Goal: Transaction & Acquisition: Purchase product/service

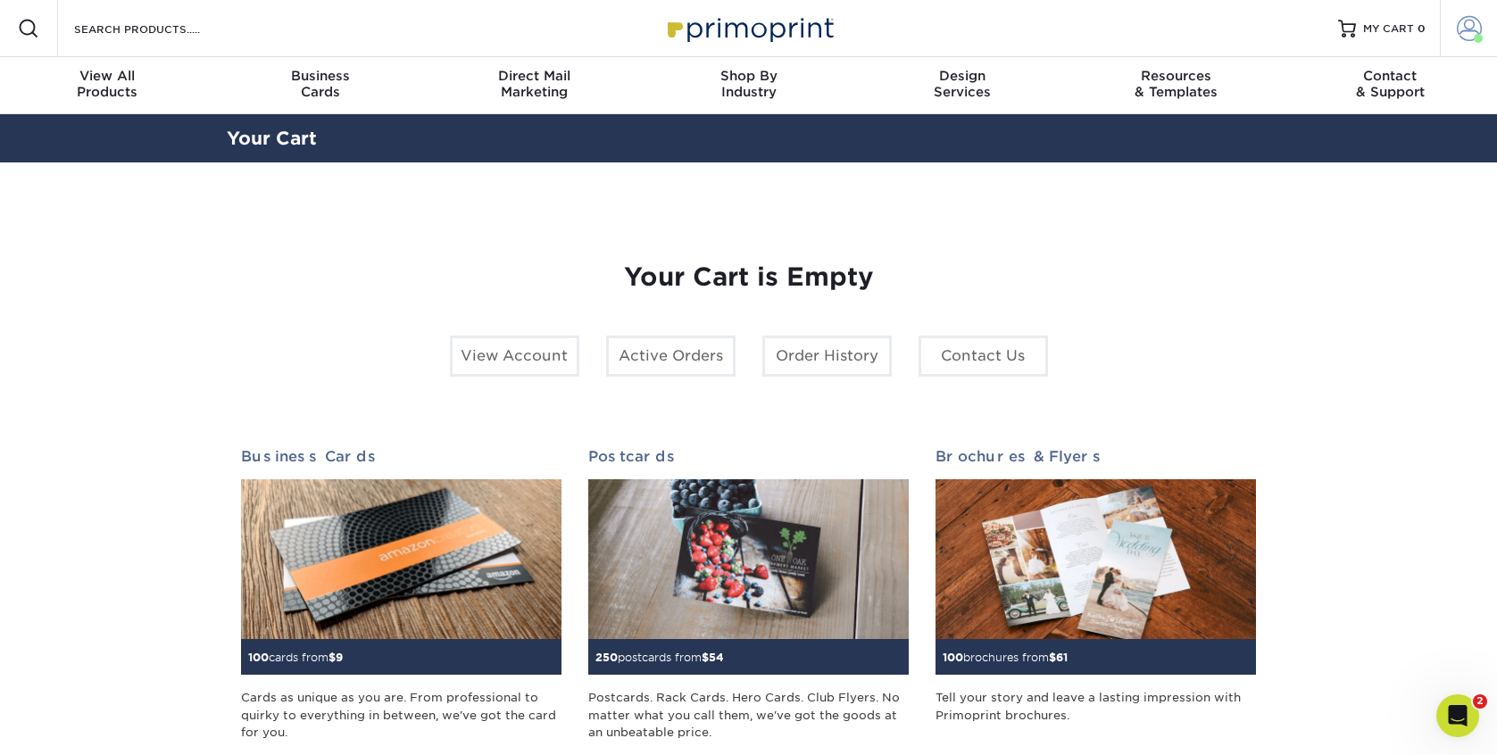
click at [1455, 36] on link "Account" at bounding box center [1468, 28] width 57 height 57
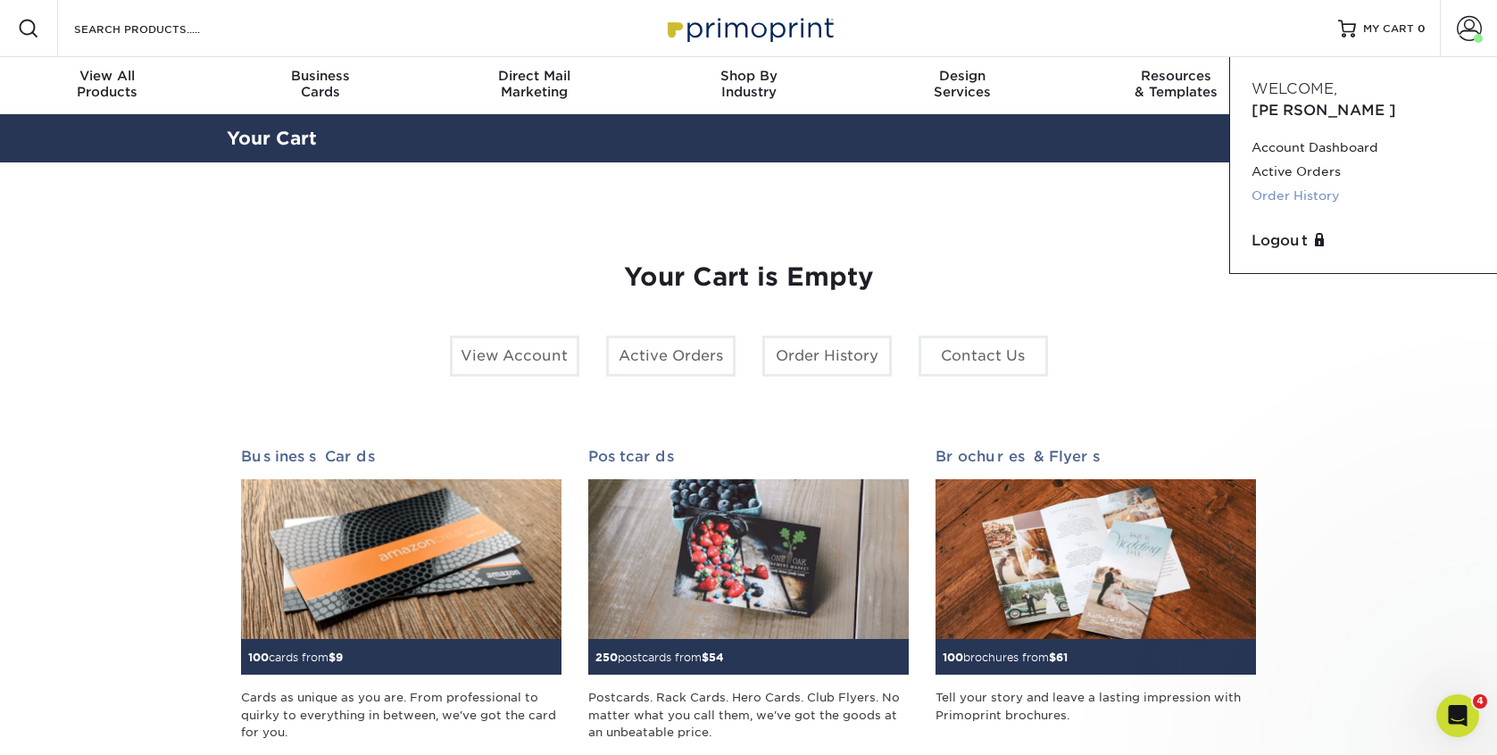
click at [1305, 184] on link "Order History" at bounding box center [1364, 196] width 224 height 24
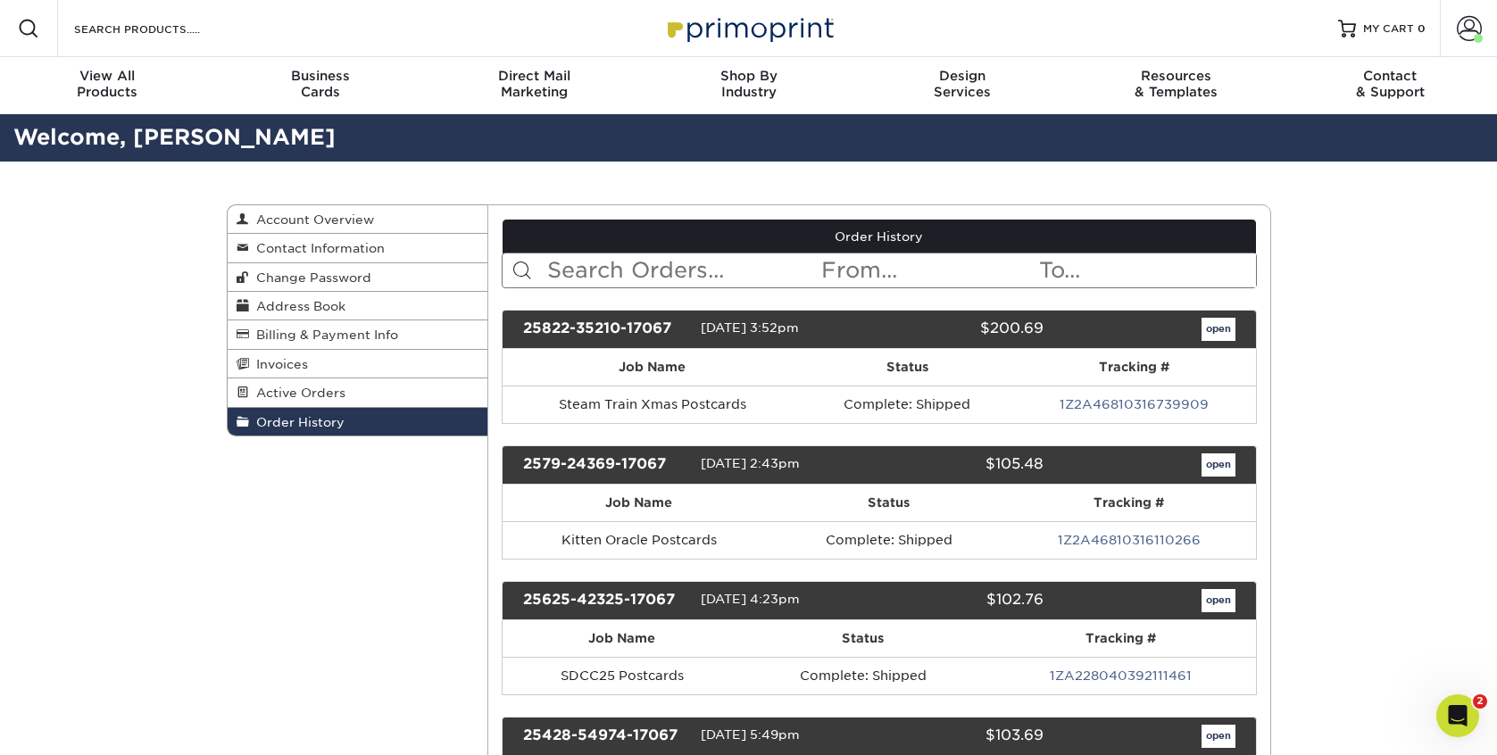
click at [1458, 719] on icon "Open Intercom Messenger" at bounding box center [1455, 713] width 29 height 29
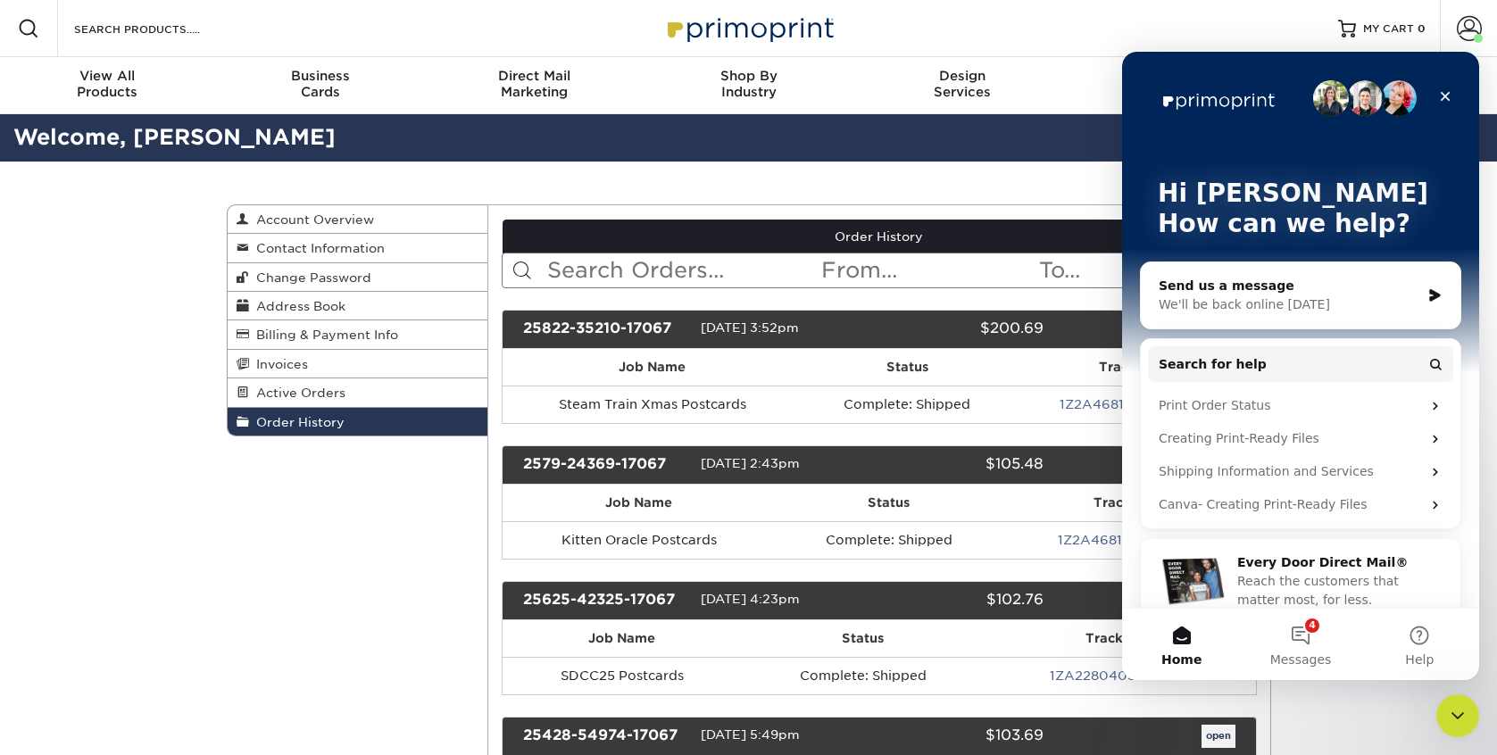
click at [1276, 596] on span "Reach the customers that matter most, for less." at bounding box center [1319, 590] width 162 height 33
click at [1316, 646] on button "4 Messages" at bounding box center [1300, 644] width 119 height 71
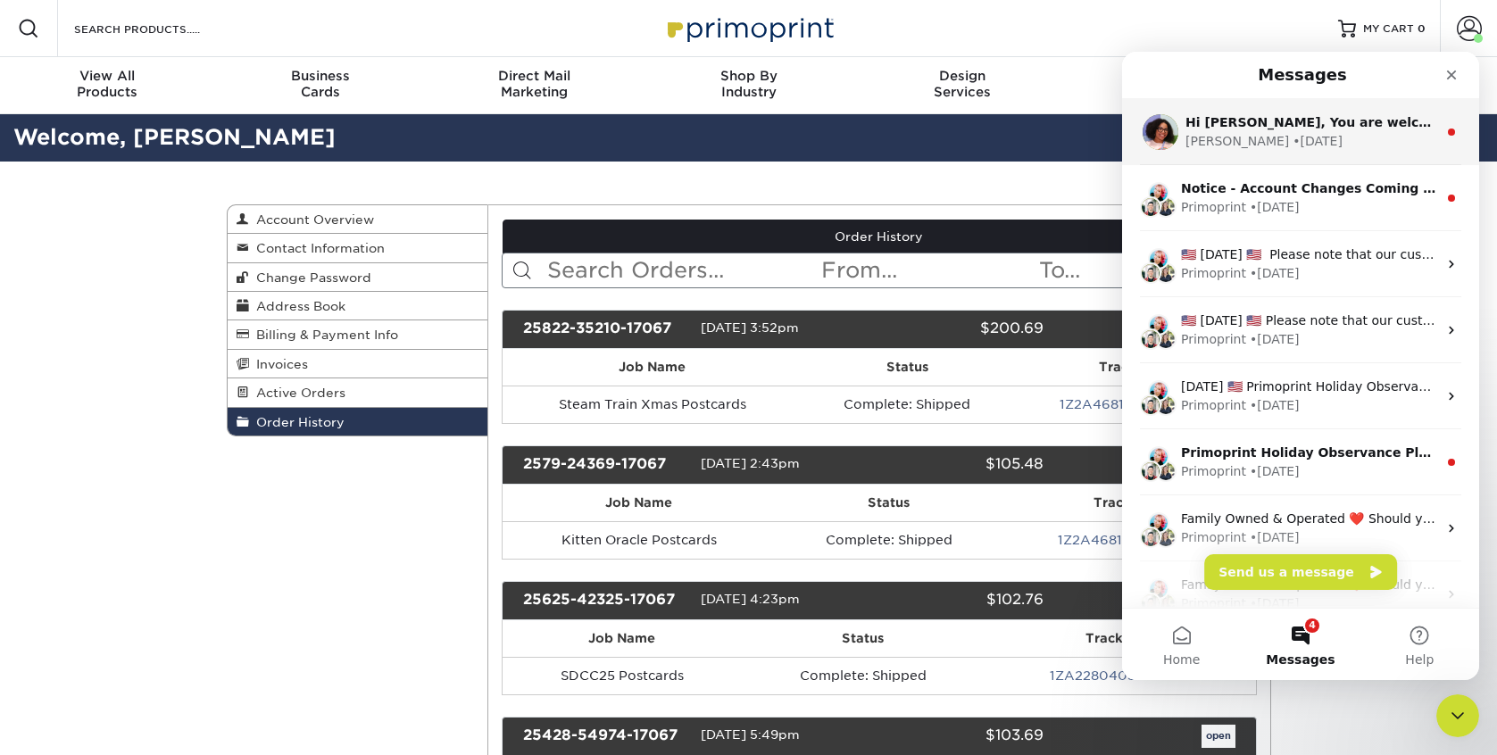
click at [1364, 138] on div "Avery • 2w ago" at bounding box center [1312, 141] width 252 height 19
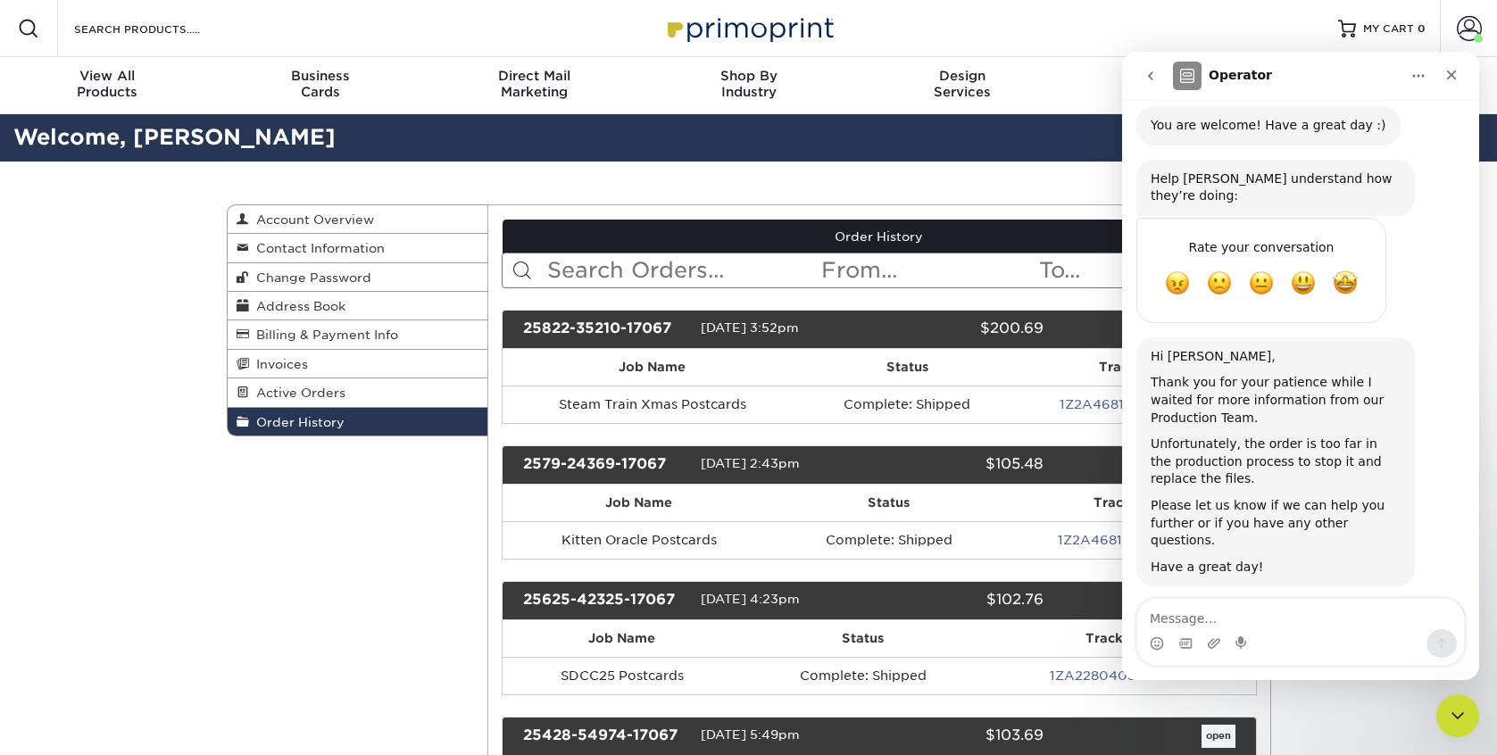
scroll to position [820, 0]
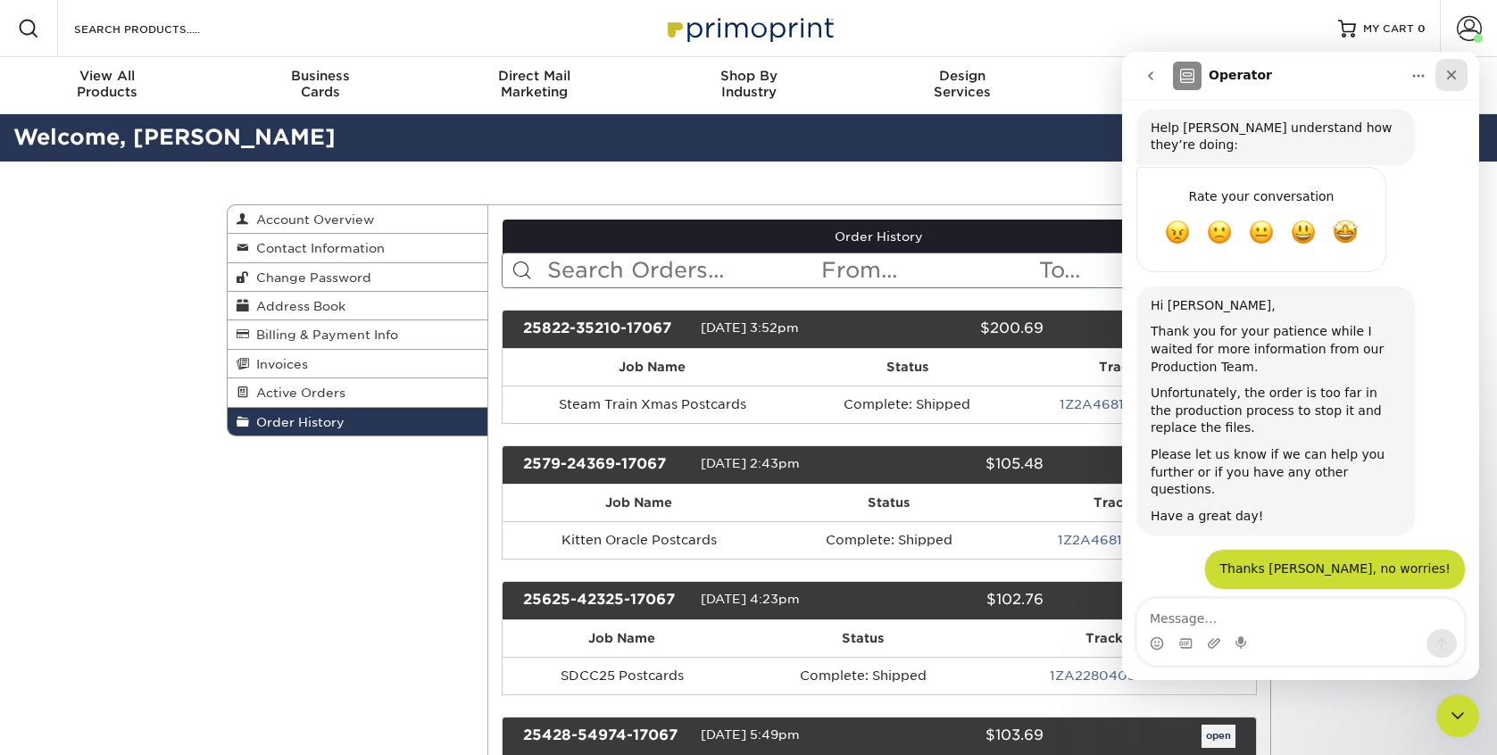
scroll to position [820, 0]
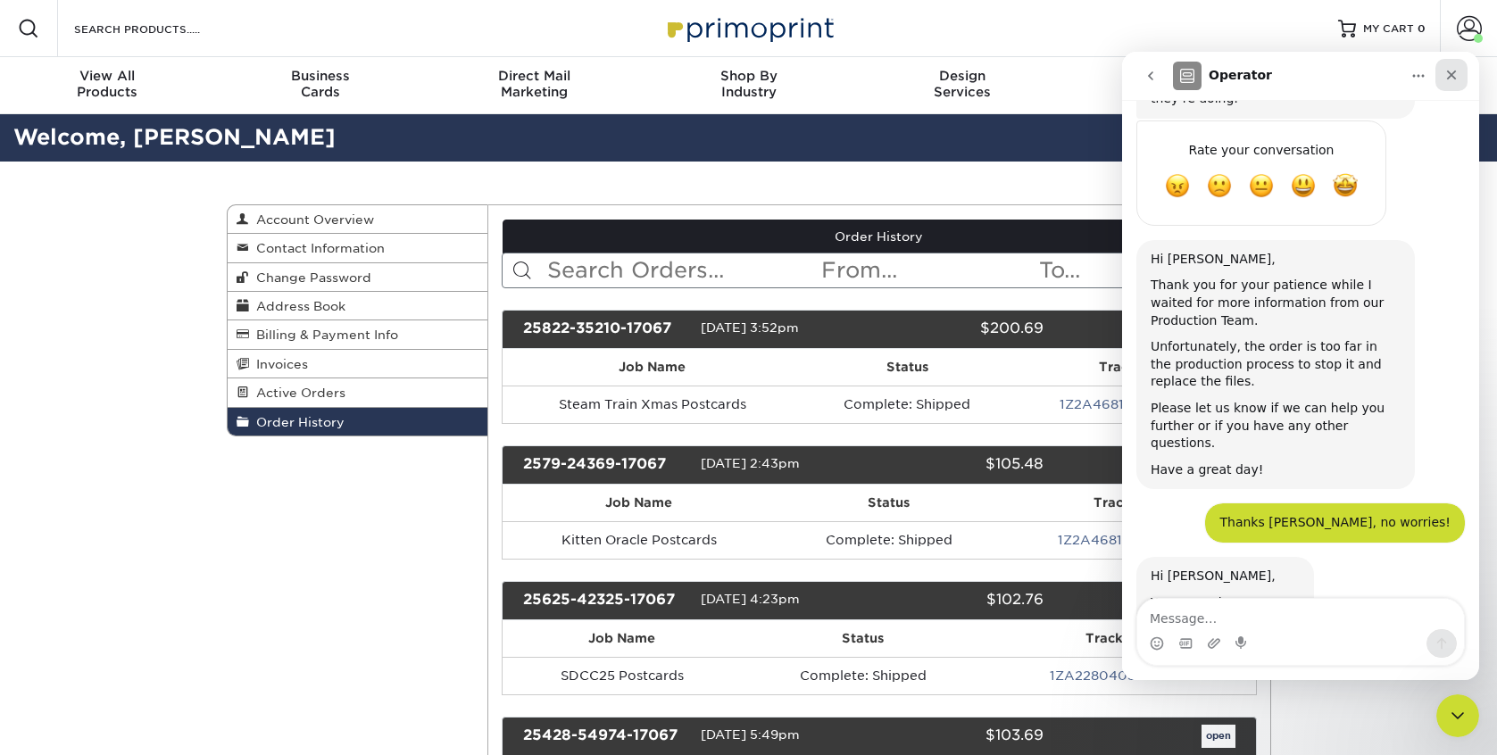
click at [1458, 68] on icon "Close" at bounding box center [1452, 75] width 14 height 14
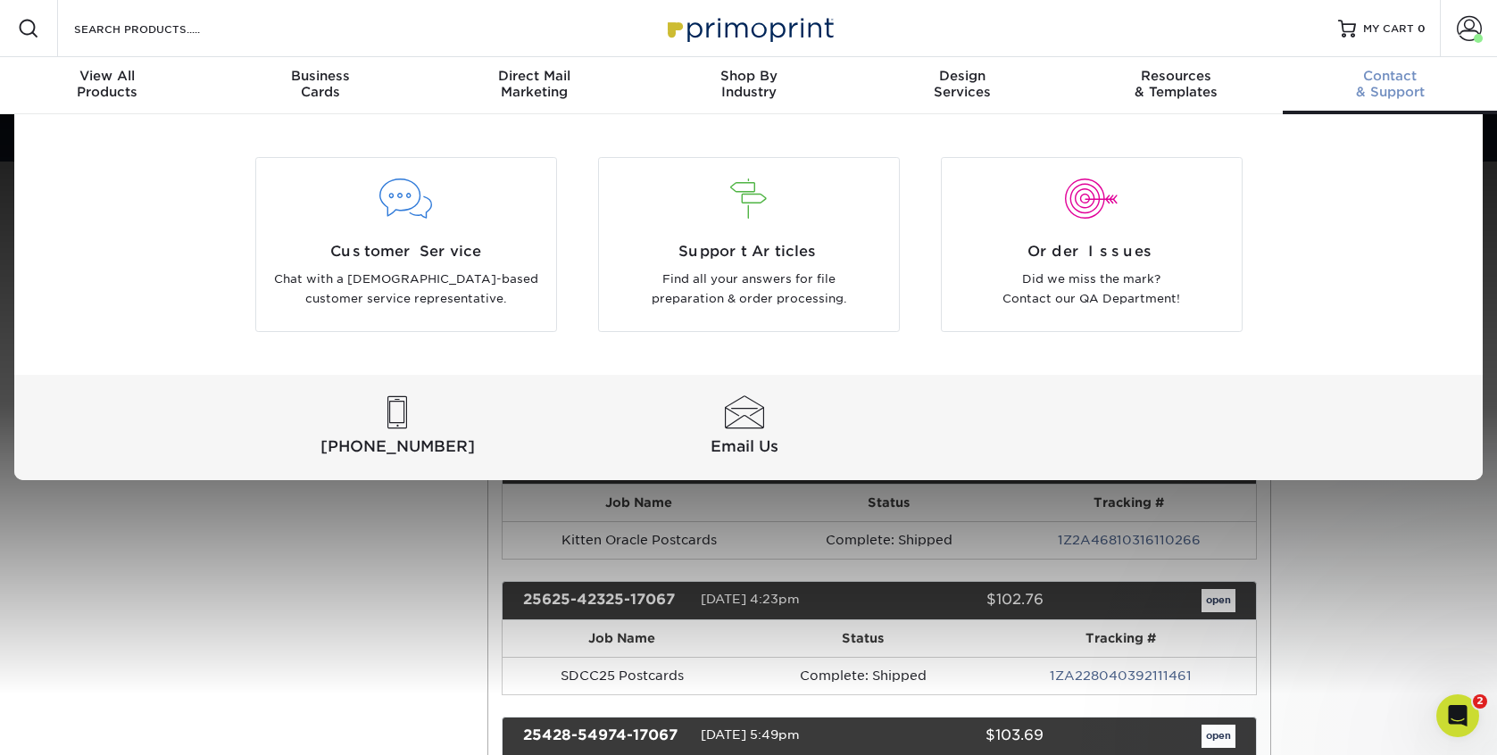
scroll to position [0, 0]
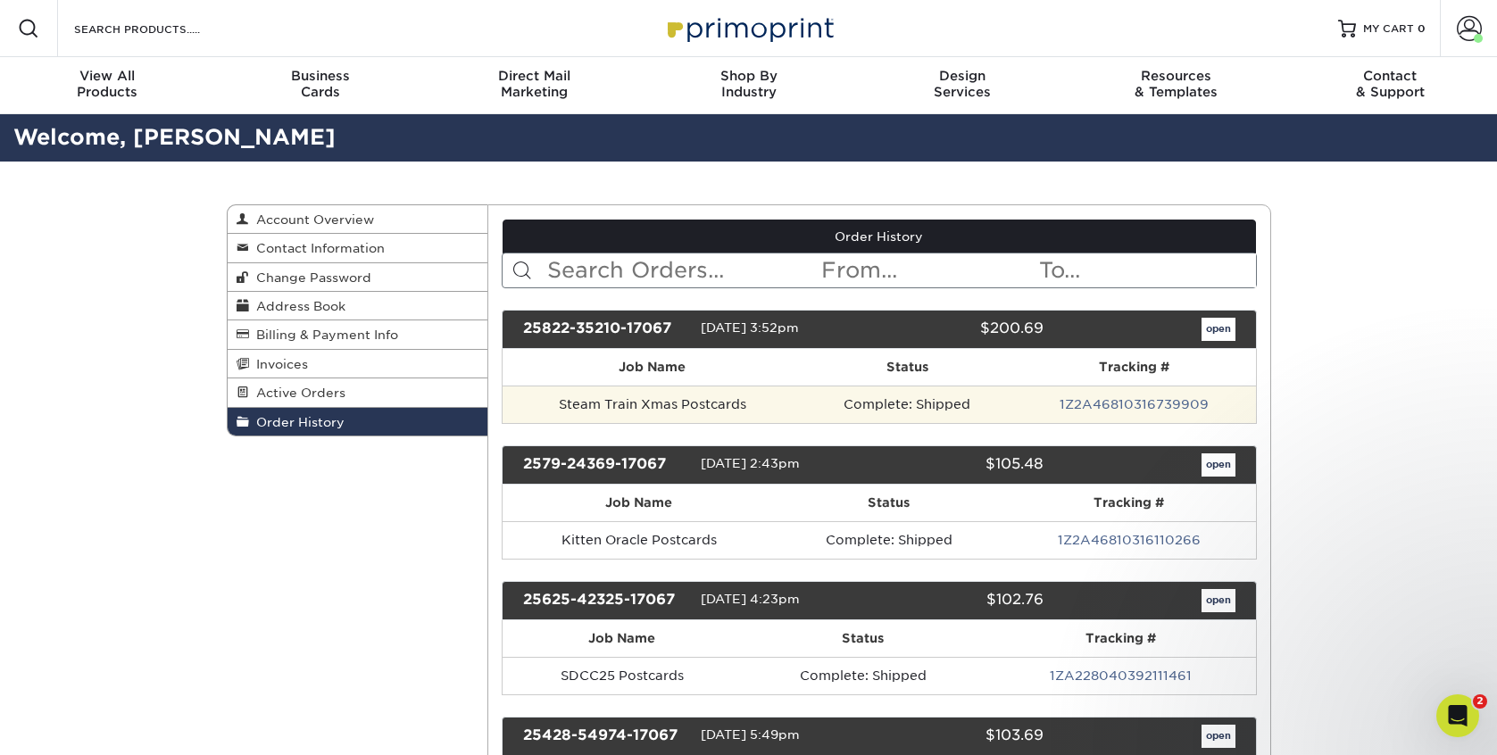
click at [685, 405] on td "Steam Train Xmas Postcards" at bounding box center [652, 405] width 299 height 38
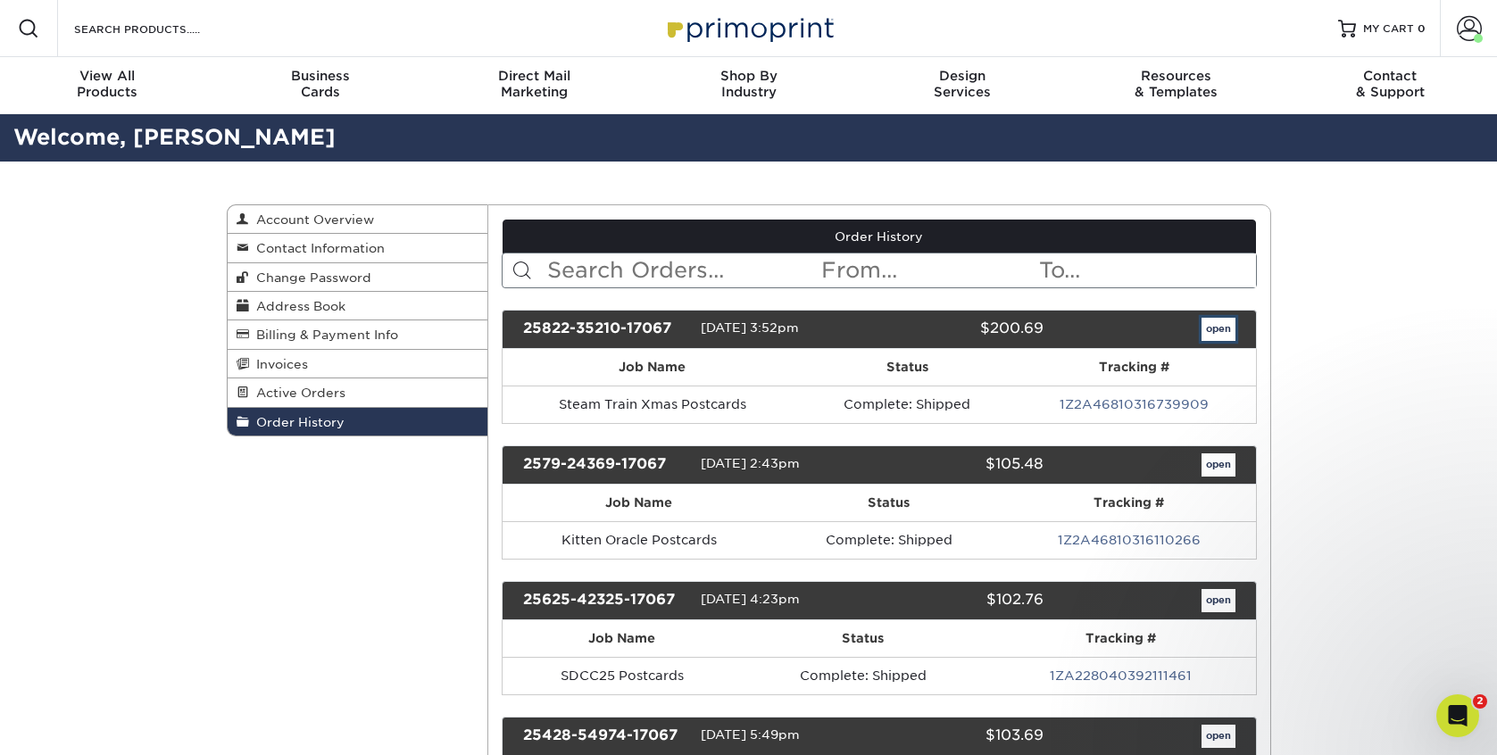
click at [1221, 338] on link "open" at bounding box center [1219, 329] width 34 height 23
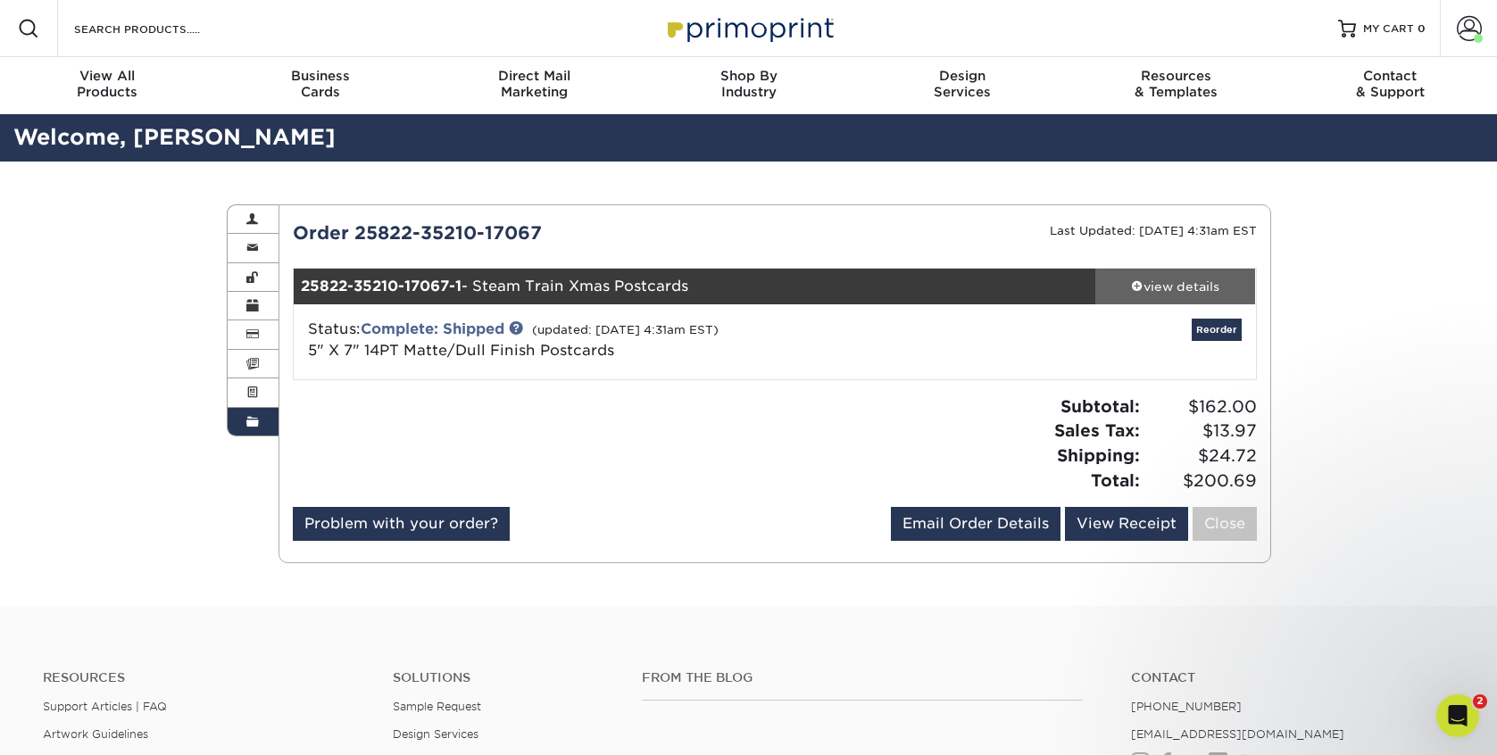
click at [1175, 292] on div "view details" at bounding box center [1176, 287] width 161 height 18
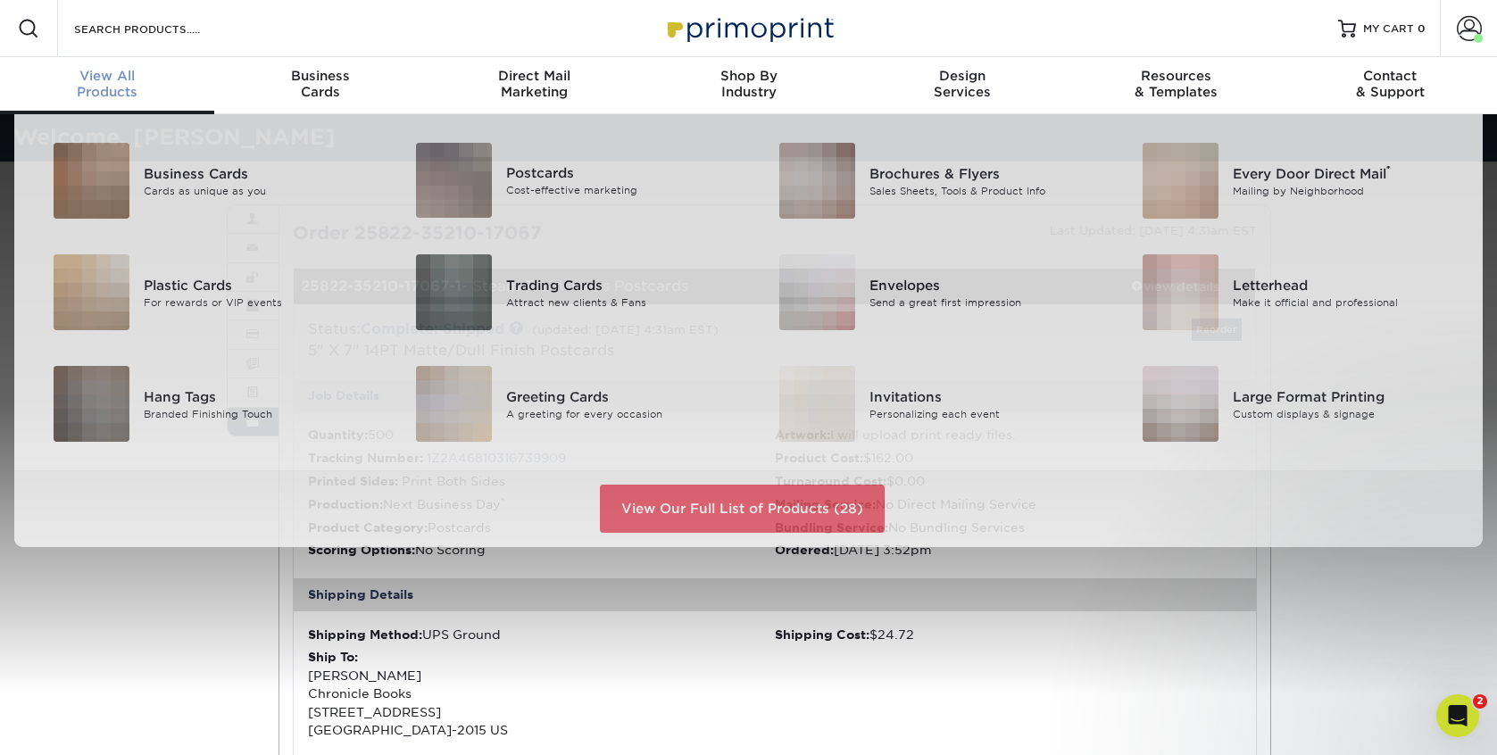
click at [105, 92] on div "View All Products" at bounding box center [107, 84] width 214 height 32
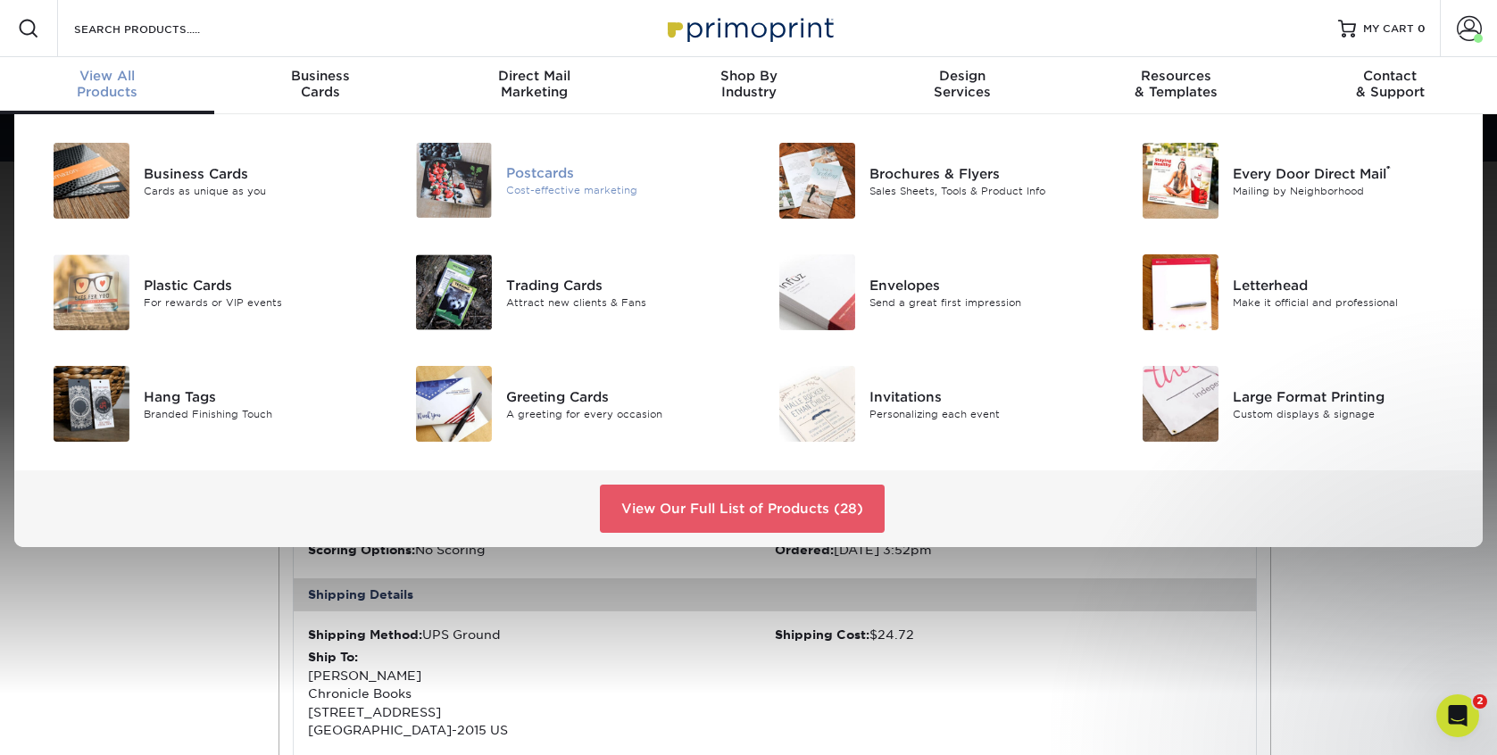
click at [550, 167] on div "Postcards" at bounding box center [620, 173] width 229 height 20
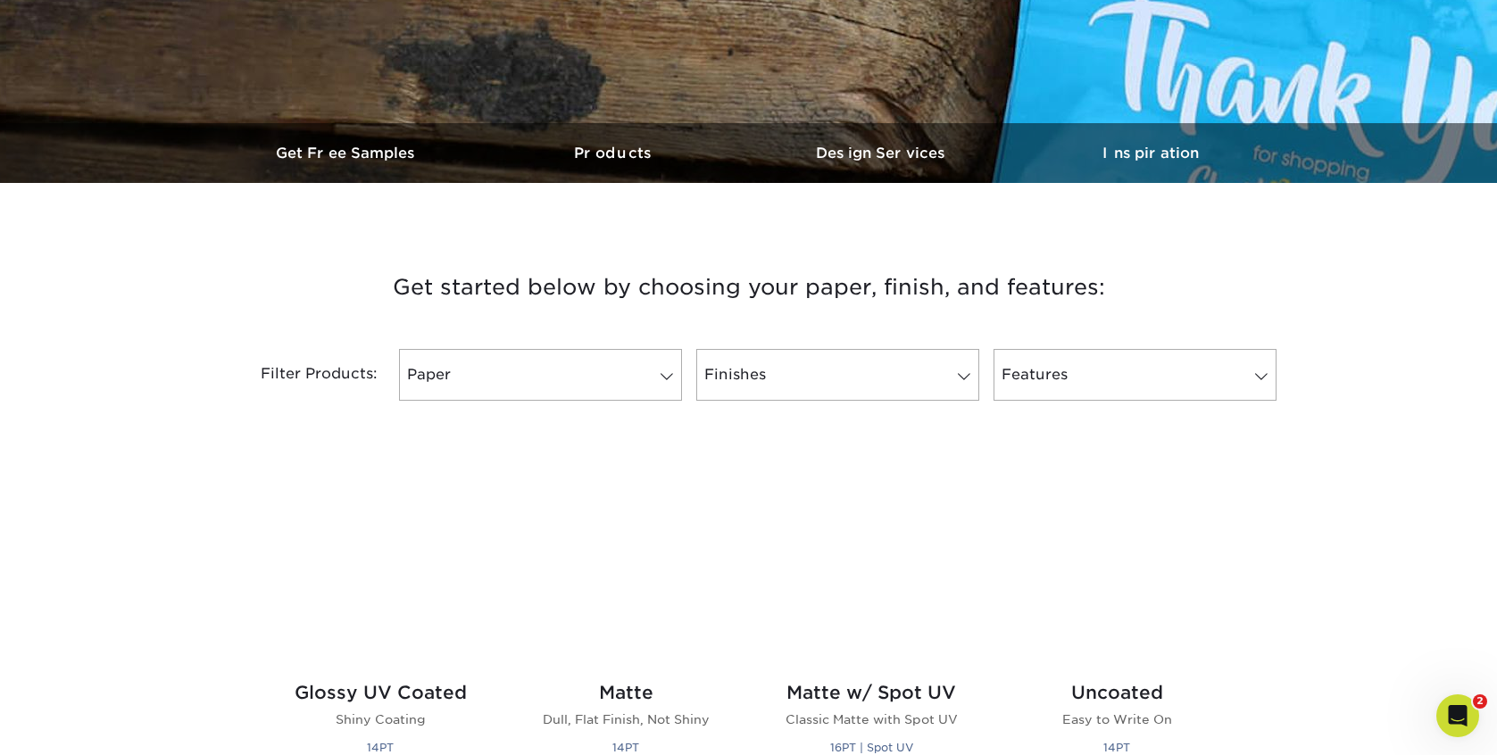
scroll to position [549, 0]
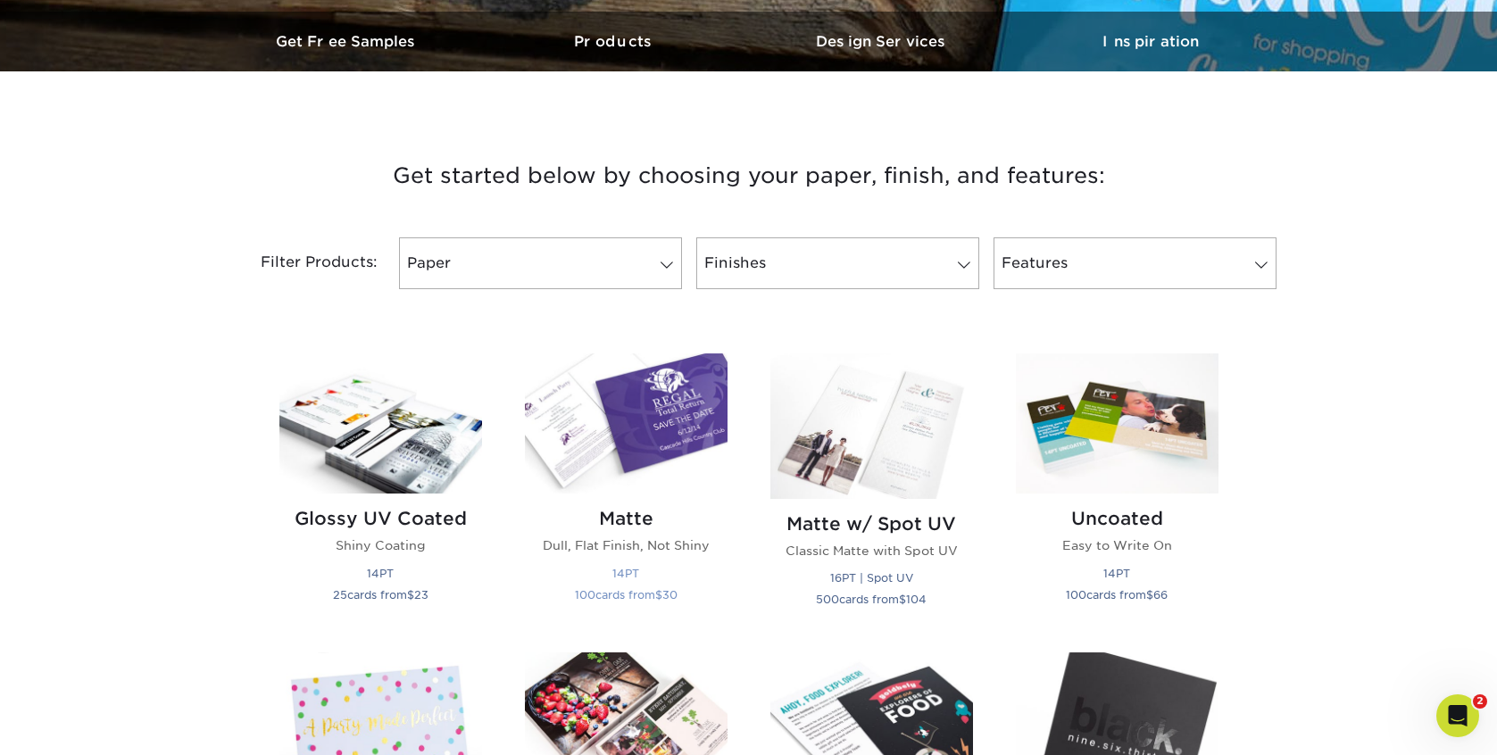
click at [622, 445] on img at bounding box center [626, 424] width 203 height 140
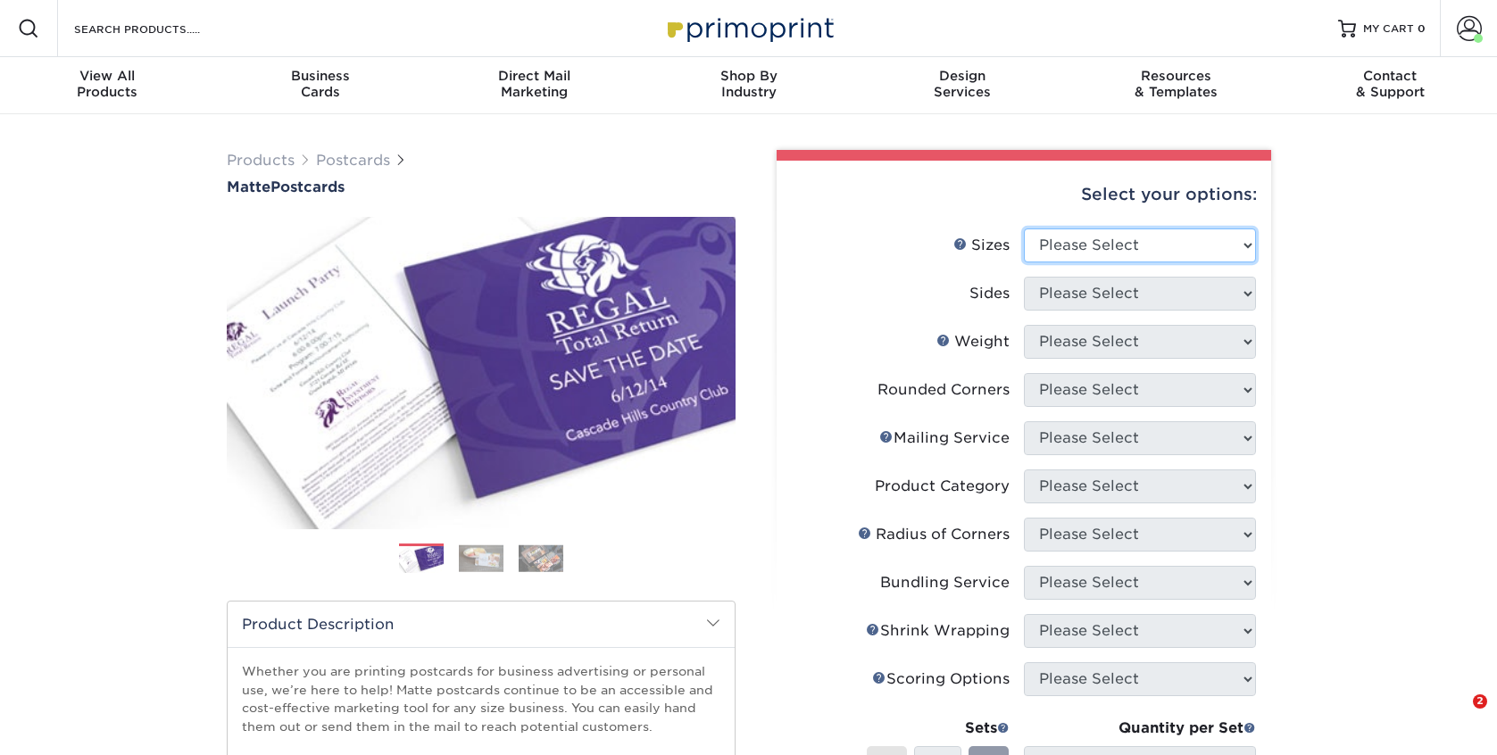
click at [1063, 241] on select "Please Select 1.5" x 7" 2" x 4" 2" x 6" 2" x 7" 2" x 8" 2.12" x 5.5" 2.125" x 5…" at bounding box center [1140, 246] width 232 height 34
select select "5.00x7.00"
click at [1024, 229] on select "Please Select 1.5" x 7" 2" x 4" 2" x 6" 2" x 7" 2" x 8" 2.12" x 5.5" 2.125" x 5…" at bounding box center [1140, 246] width 232 height 34
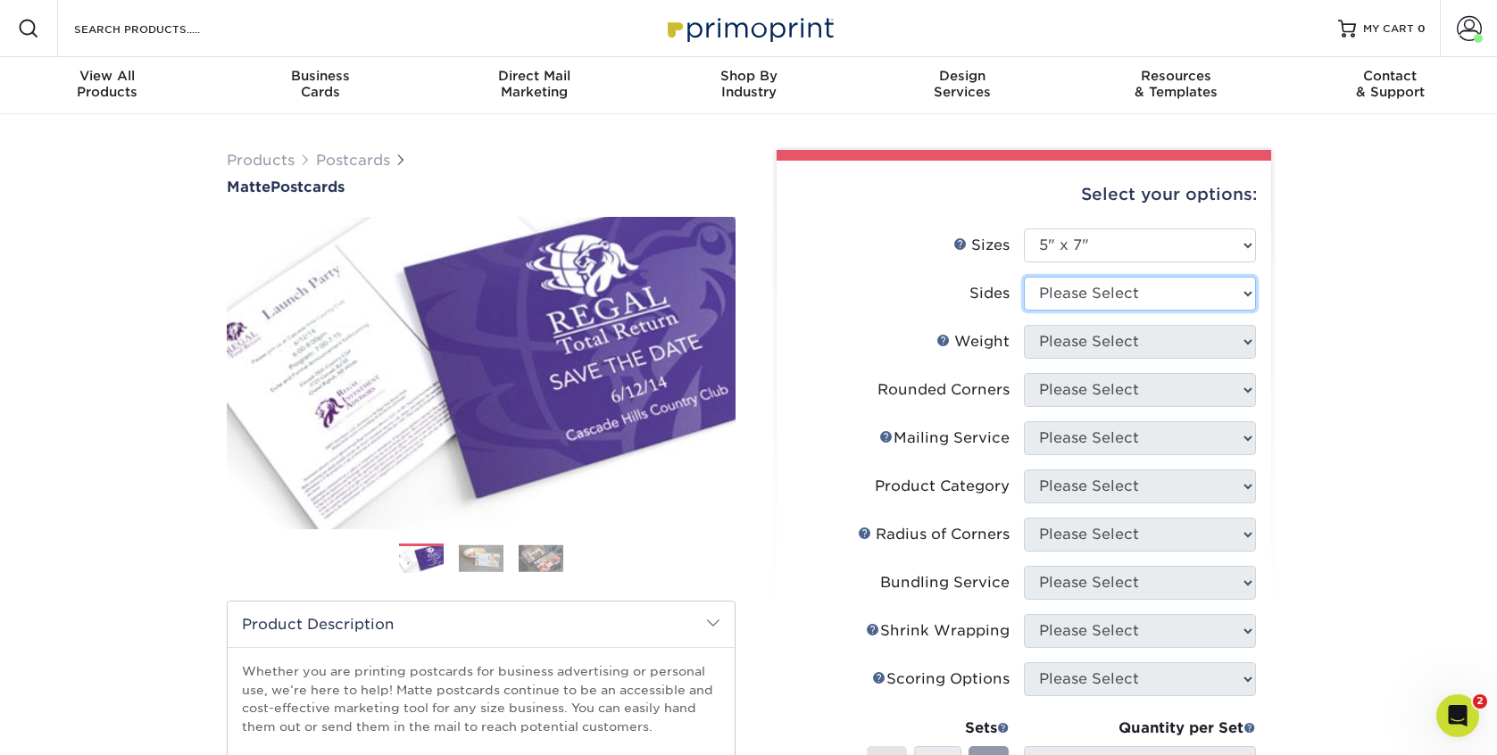
click at [1137, 289] on select "Please Select Print Both Sides Print Front Only" at bounding box center [1140, 294] width 232 height 34
select select "13abbda7-1d64-4f25-8bb2-c179b224825d"
click at [1024, 277] on select "Please Select Print Both Sides Print Front Only" at bounding box center [1140, 294] width 232 height 34
click at [1118, 335] on select "Please Select 14PT 16PT" at bounding box center [1140, 342] width 232 height 34
select select "14PT"
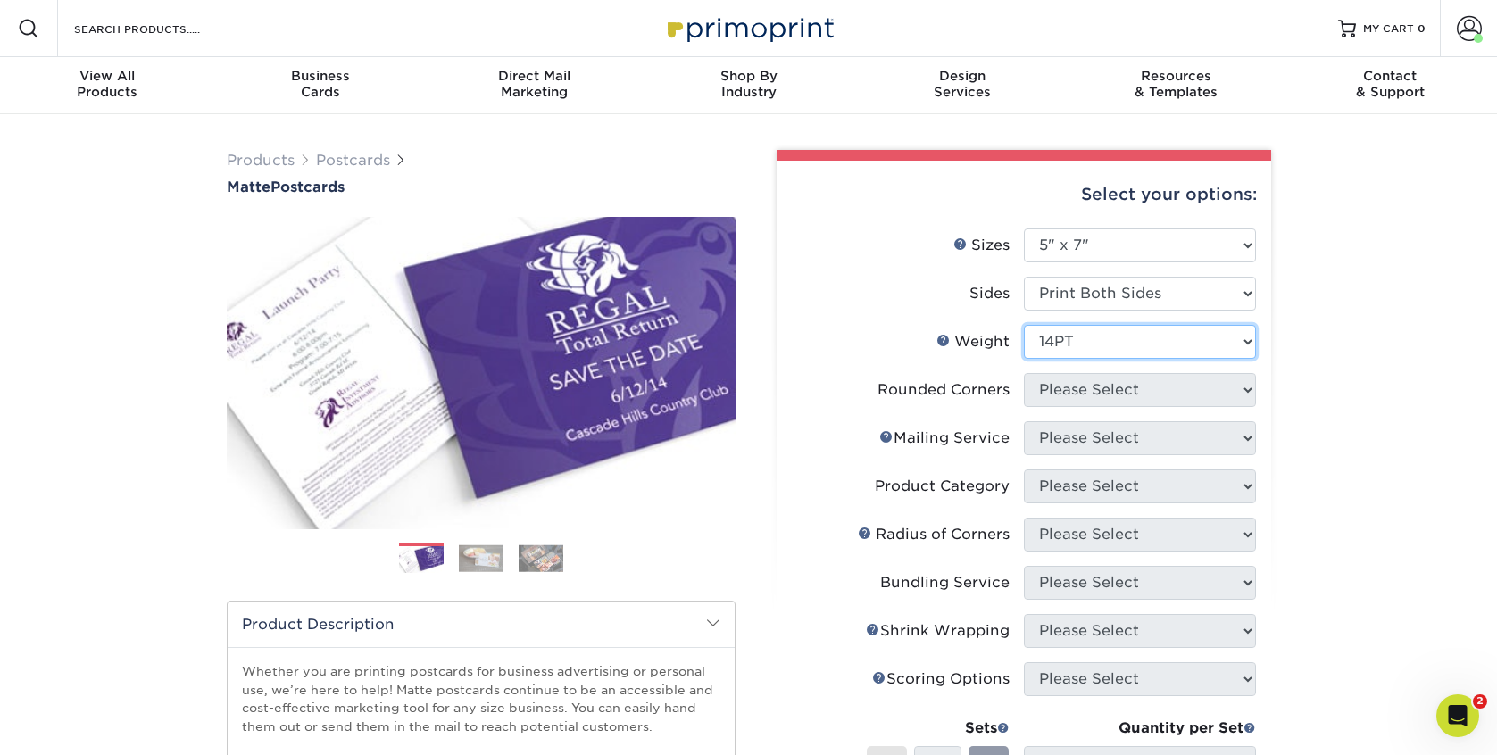
click at [1024, 325] on select "Please Select 14PT 16PT" at bounding box center [1140, 342] width 232 height 34
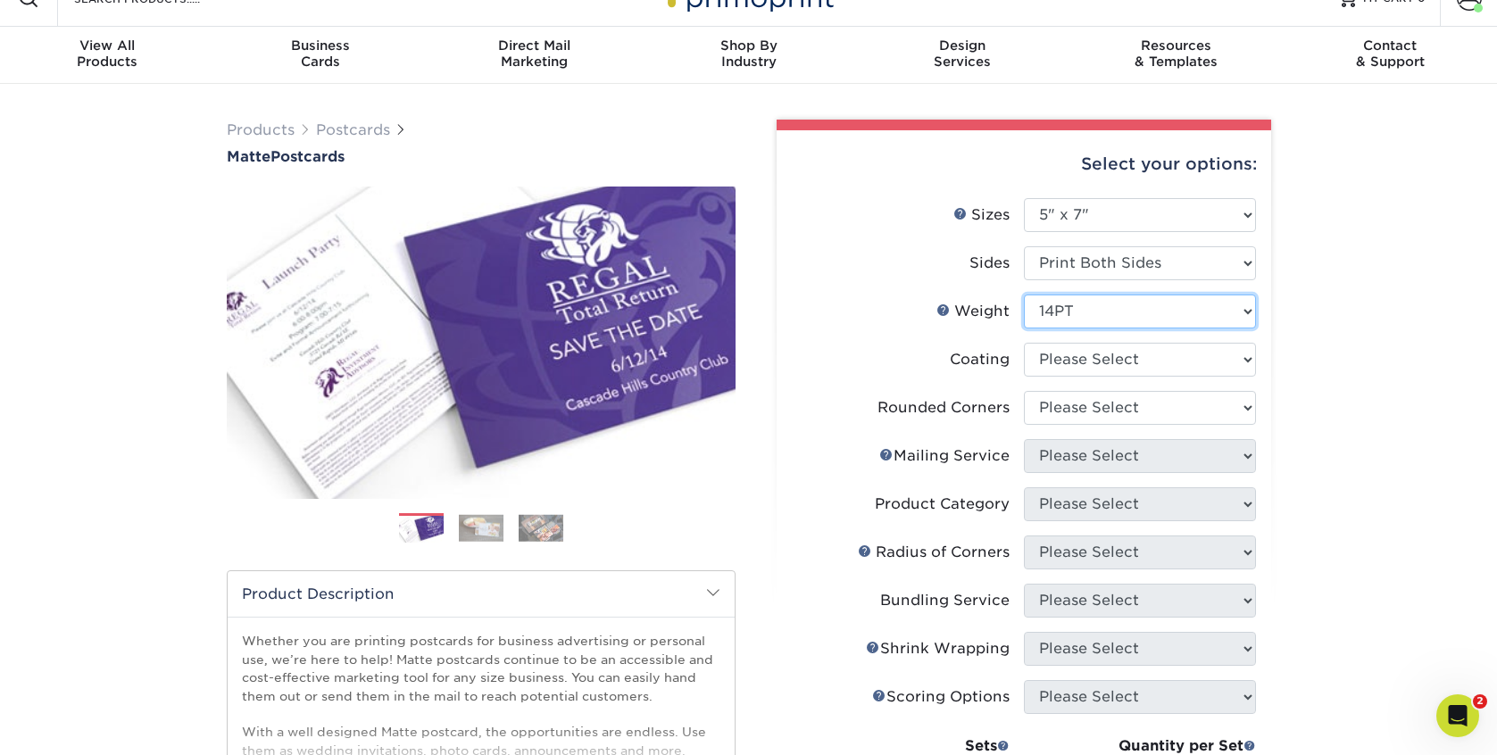
scroll to position [36, 0]
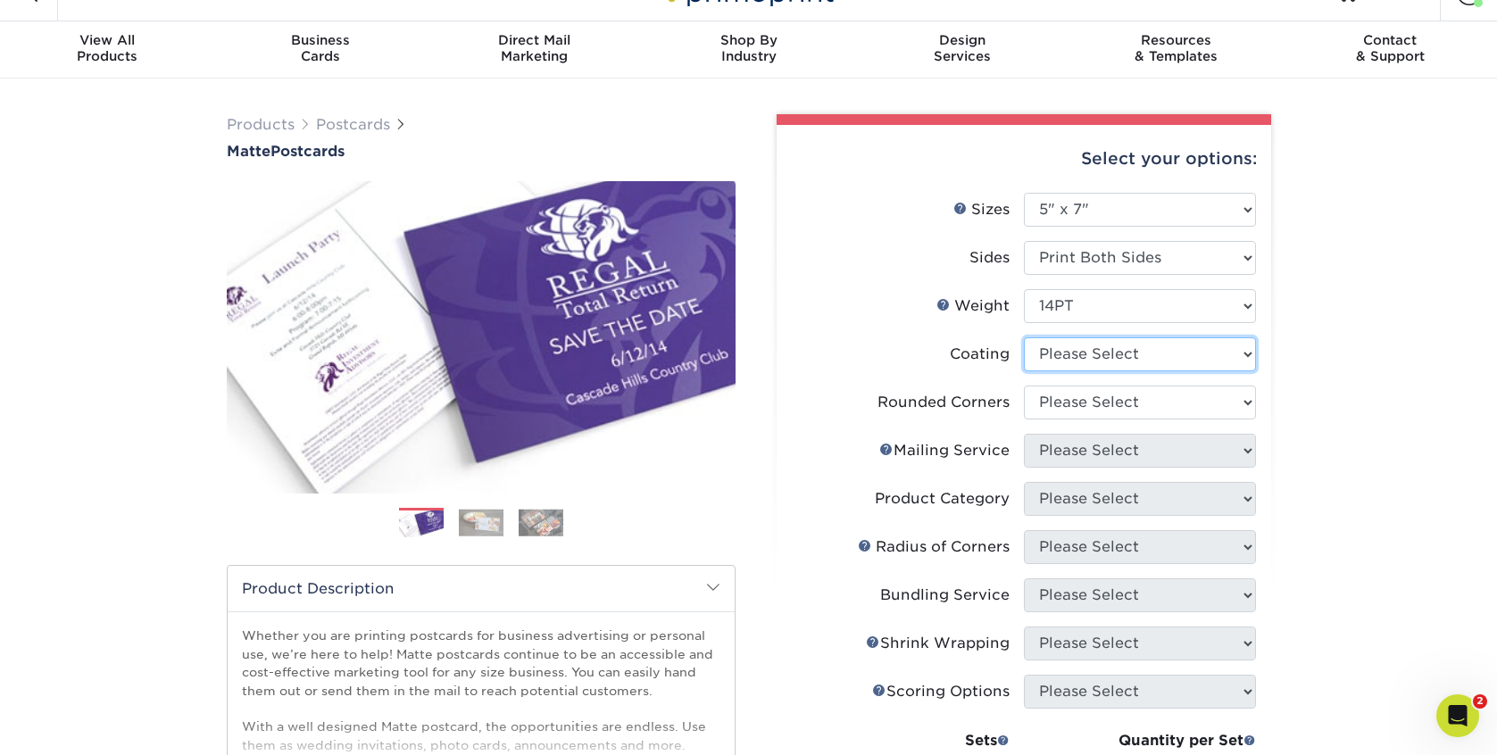
click at [1070, 354] on select at bounding box center [1140, 355] width 232 height 34
select select "121bb7b5-3b4d-429f-bd8d-bbf80e953313"
click at [1024, 338] on select at bounding box center [1140, 355] width 232 height 34
click at [0, 0] on div at bounding box center [0, 0] width 0 height 0
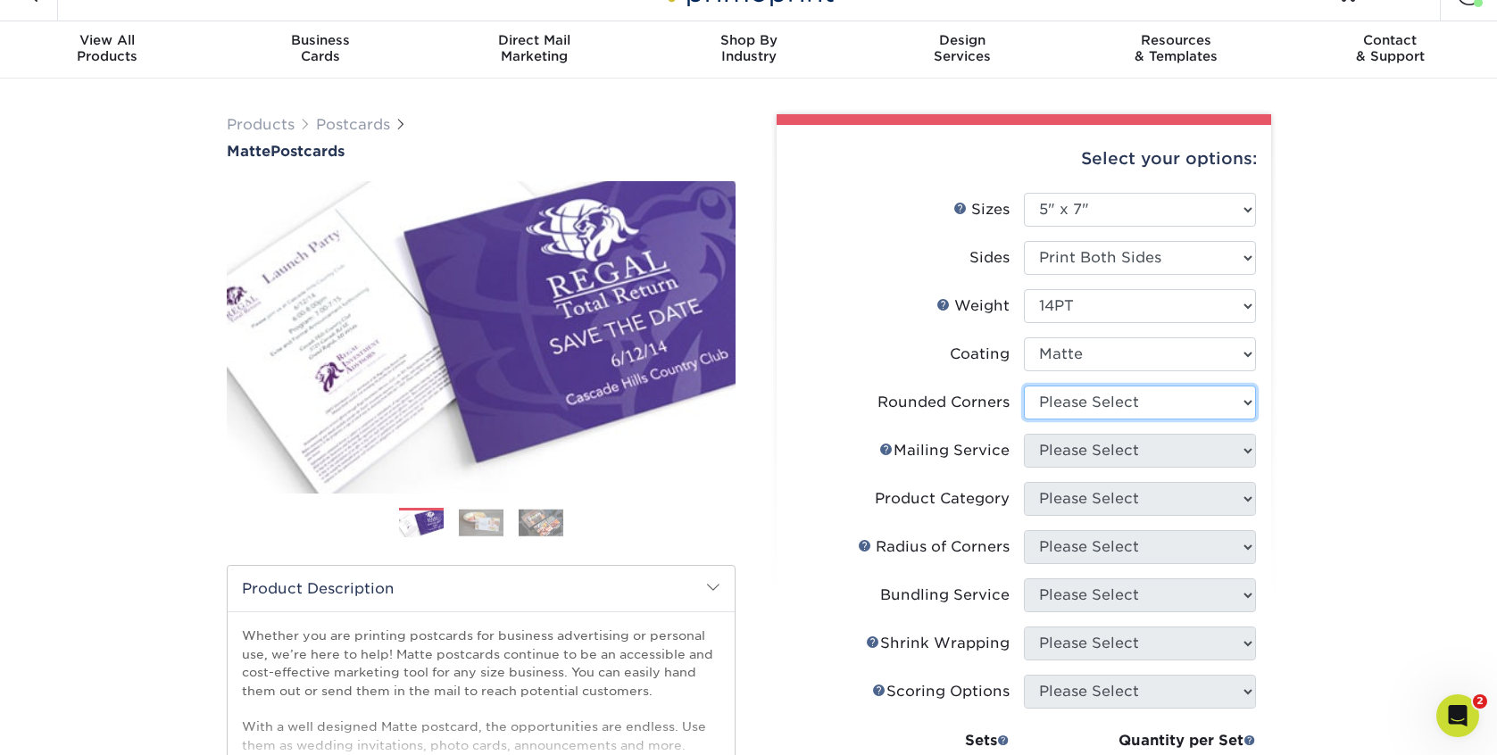
click at [1087, 411] on select "Please Select Yes - Round 4 Corners No" at bounding box center [1140, 403] width 232 height 34
select select "0"
click at [1024, 386] on select "Please Select Yes - Round 4 Corners No" at bounding box center [1140, 403] width 232 height 34
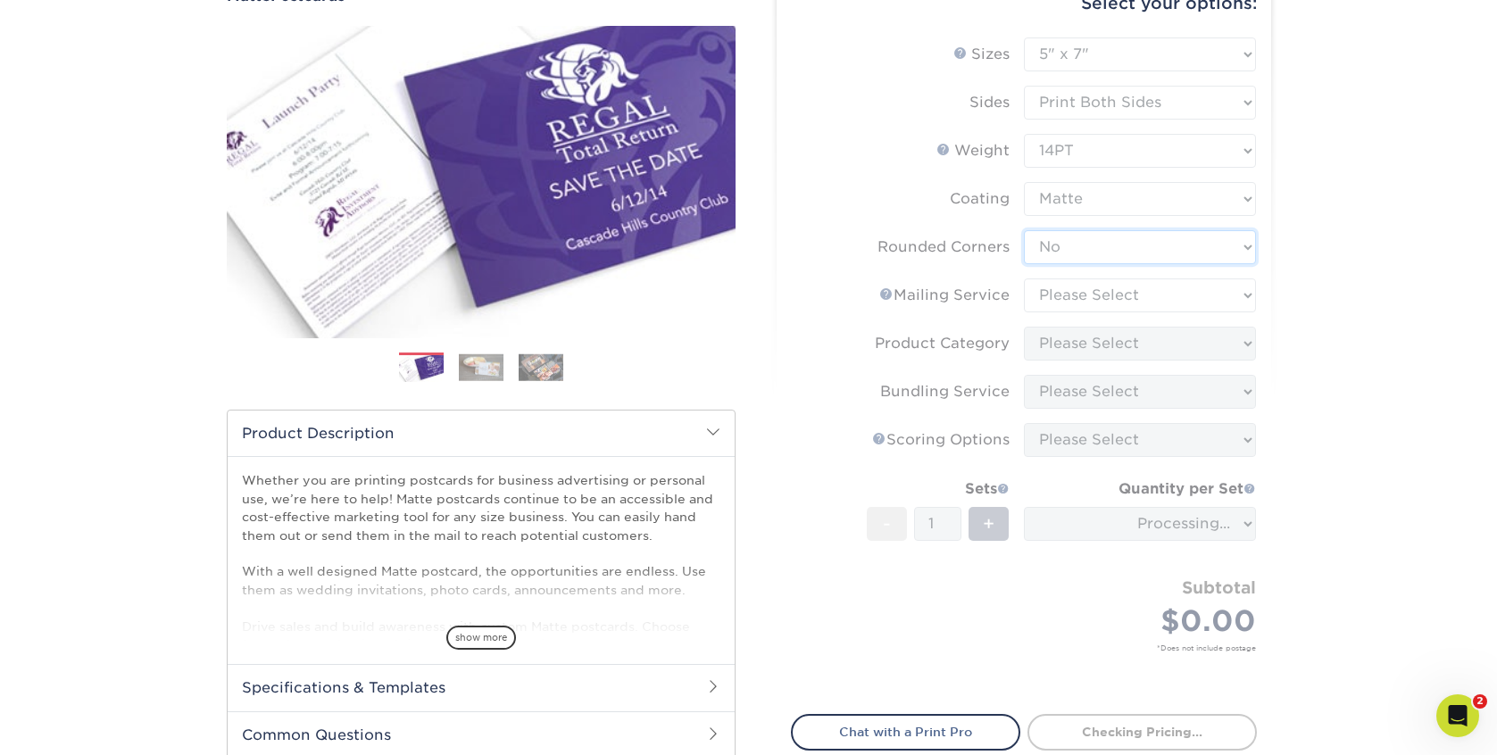
scroll to position [190, 0]
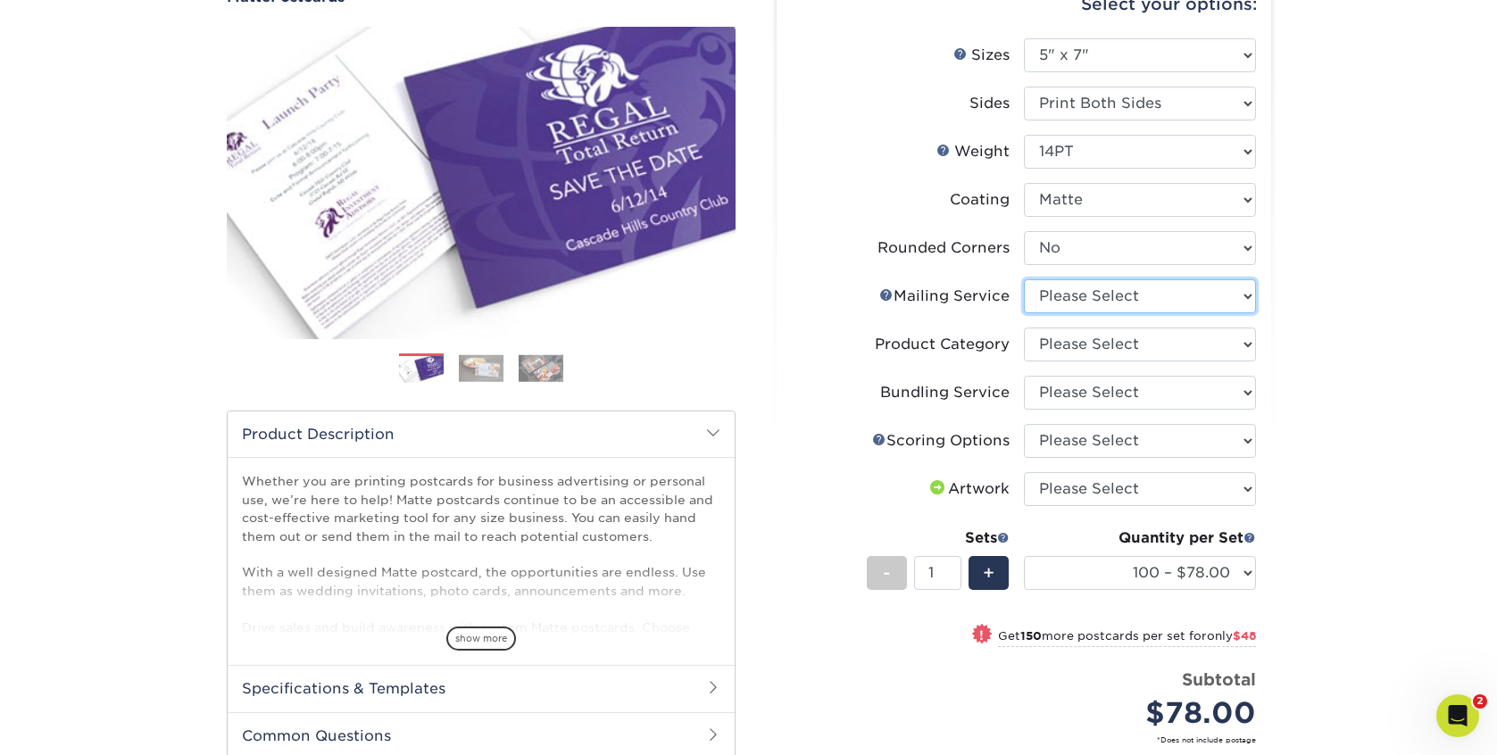
click at [1062, 307] on select "Please Select No Direct Mailing Service No, I will mail/stamp/imprint Direct Ma…" at bounding box center [1140, 296] width 232 height 34
select select "3e5e9bdd-d78a-4c28-a41d-fe1407925ca6"
click at [1024, 279] on select "Please Select No Direct Mailing Service No, I will mail/stamp/imprint Direct Ma…" at bounding box center [1140, 296] width 232 height 34
click at [1067, 352] on select "Please Select Postcards" at bounding box center [1140, 345] width 232 height 34
select select "9b7272e0-d6c8-4c3c-8e97-d3a1bcdab858"
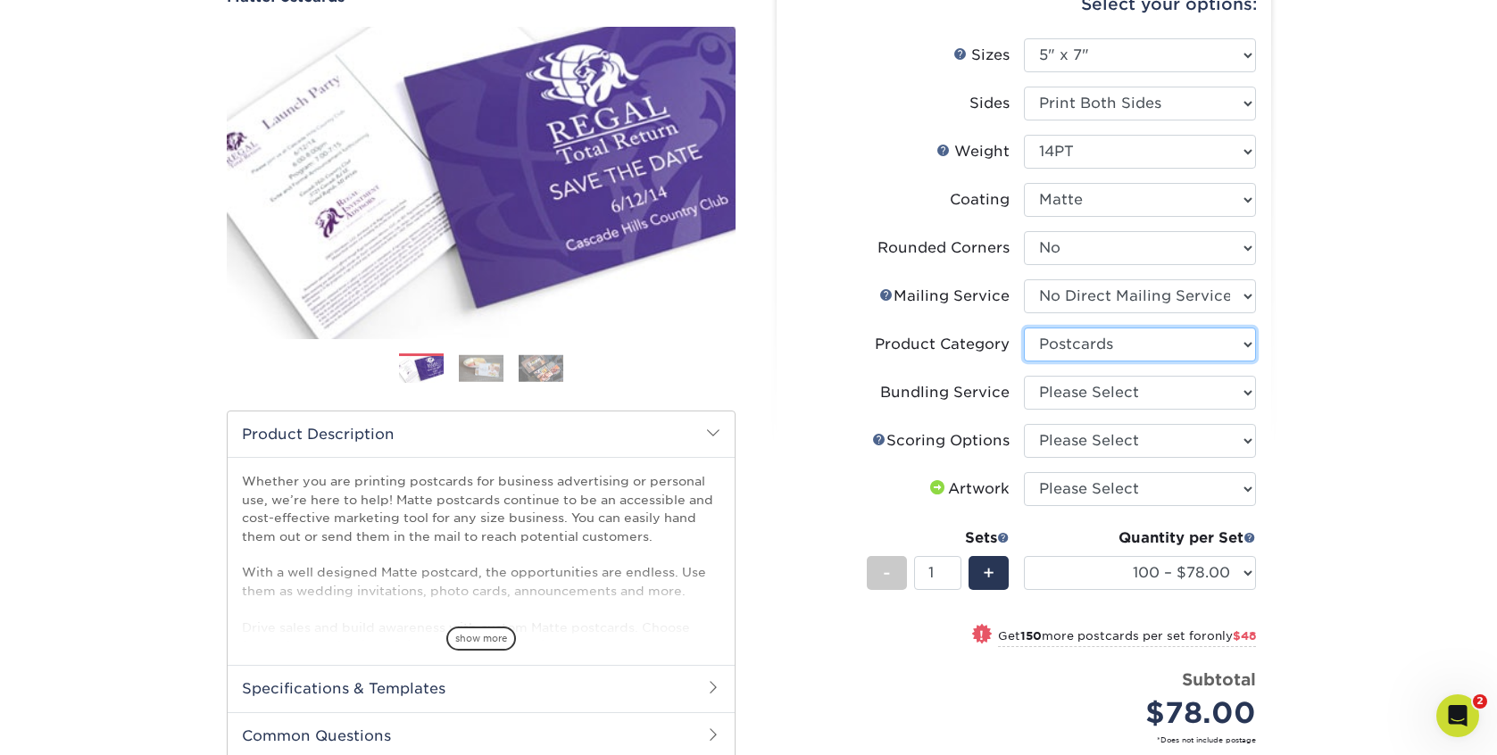
click at [1024, 328] on select "Please Select Postcards" at bounding box center [1140, 345] width 232 height 34
click at [1065, 394] on select "Please Select No Bundling Services Yes, Bundles of 50 (+2 Days) Yes, Bundles of…" at bounding box center [1140, 393] width 232 height 34
select select "58689abb-25c0-461c-a4c3-a80b627d6649"
click at [1024, 376] on select "Please Select No Bundling Services Yes, Bundles of 50 (+2 Days) Yes, Bundles of…" at bounding box center [1140, 393] width 232 height 34
click at [1069, 434] on select "Please Select No Scoring One Score" at bounding box center [1140, 441] width 232 height 34
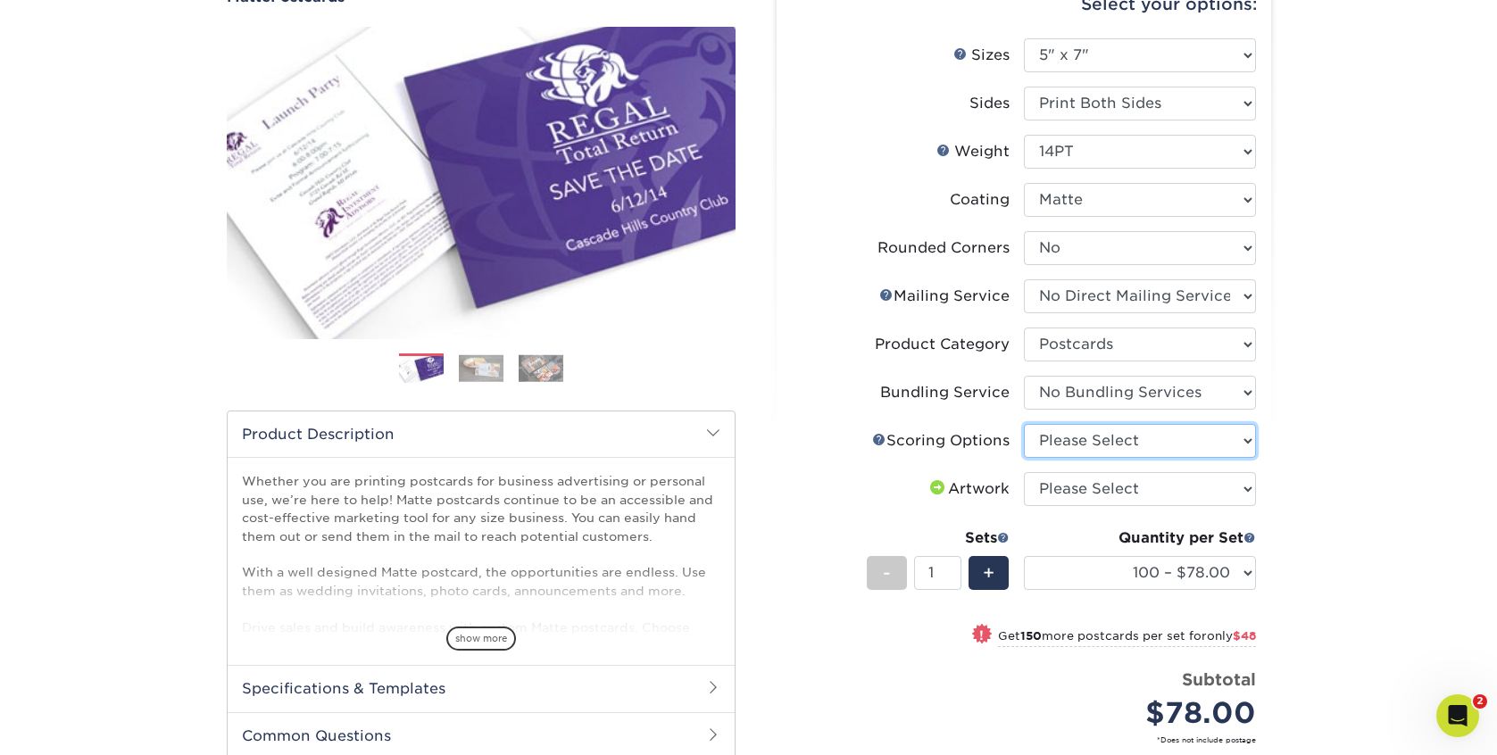
select select "16ebe401-5398-422d-8cb0-f3adbb82deb5"
click at [1024, 424] on select "Please Select No Scoring One Score" at bounding box center [1140, 441] width 232 height 34
click at [1070, 488] on select "Please Select I will upload files I need a design - $150" at bounding box center [1140, 489] width 232 height 34
select select "upload"
click at [1024, 472] on select "Please Select I will upload files I need a design - $150" at bounding box center [1140, 489] width 232 height 34
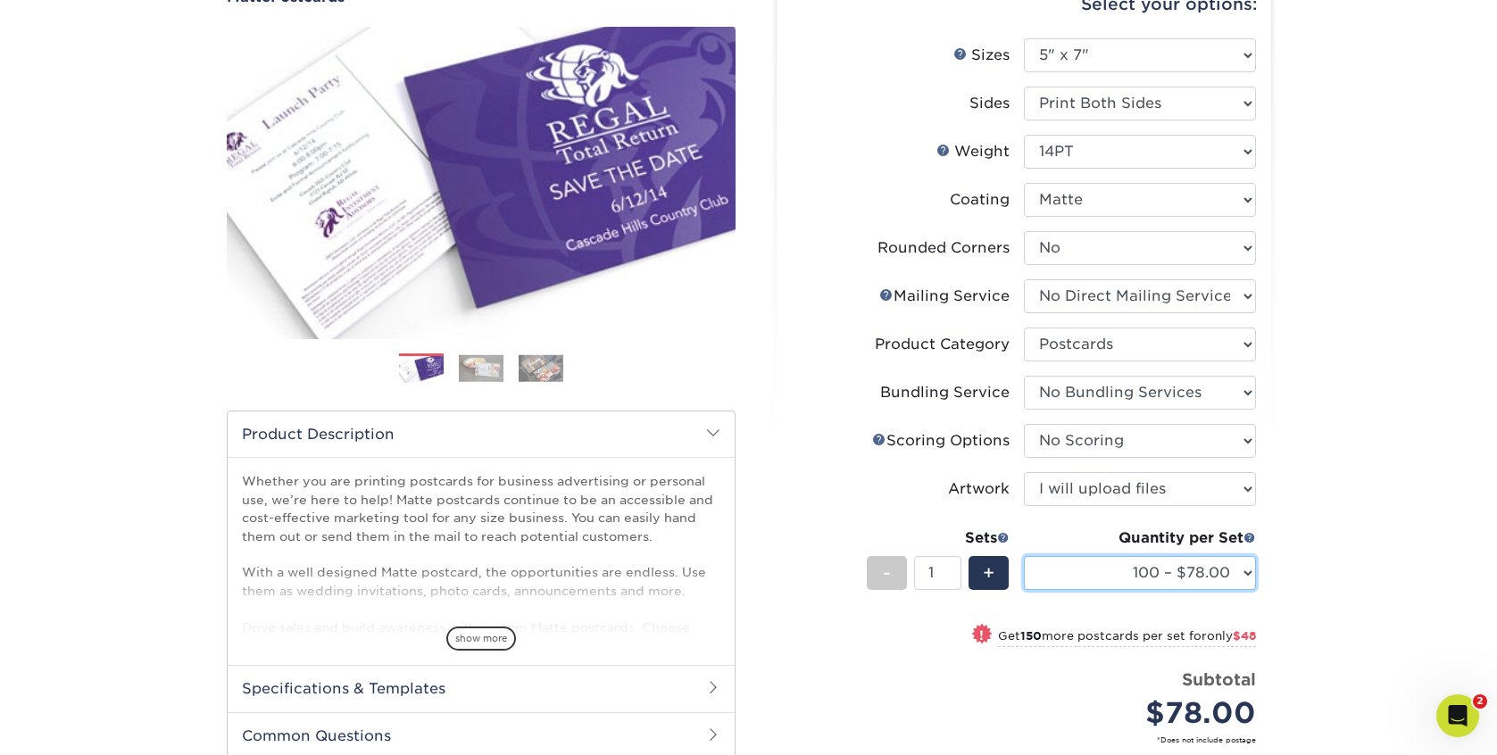
click at [1116, 571] on select "100 – $78.00 250 – $126.00 500 – $162.00 1000 – $182.00 2500 – $293.00 5000 – $…" at bounding box center [1140, 573] width 232 height 34
click at [1024, 556] on select "100 – $78.00 250 – $126.00 500 – $162.00 1000 – $182.00 2500 – $293.00 5000 – $…" at bounding box center [1140, 573] width 232 height 34
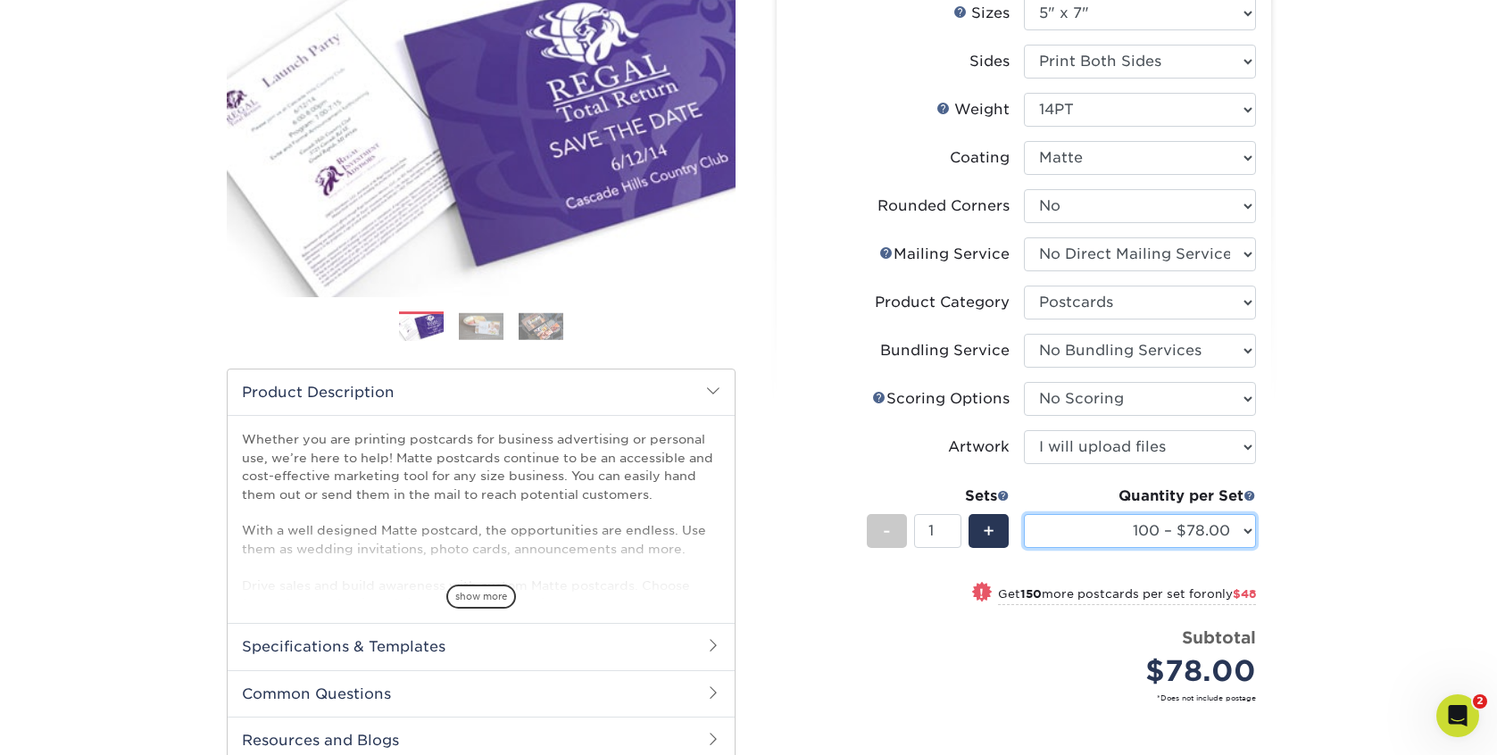
scroll to position [229, 0]
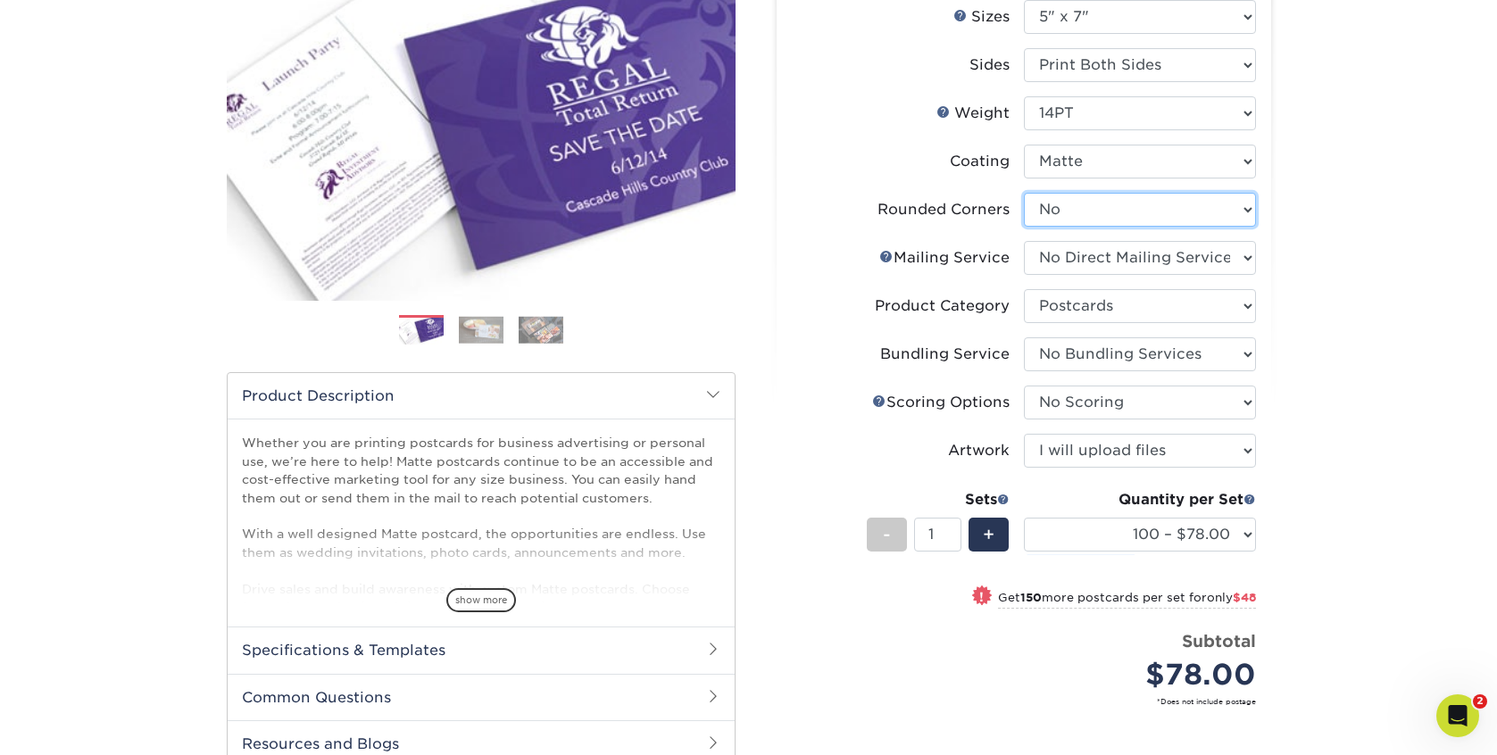
click at [1084, 201] on select "Please Select Yes - Round 4 Corners No" at bounding box center [1140, 210] width 232 height 34
select select "7672df9e-0e0a-464d-8e1f-920c575e4da3"
click at [1024, 193] on select "Please Select Yes - Round 4 Corners No" at bounding box center [1140, 210] width 232 height 34
select select "-1"
